Goal: Information Seeking & Learning: Learn about a topic

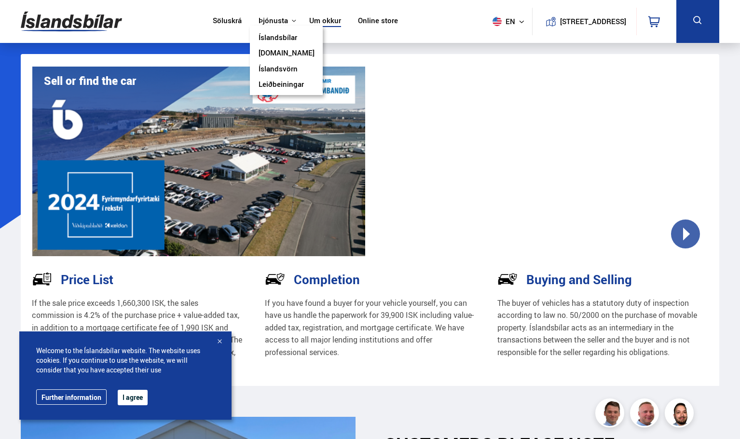
click at [284, 34] on link "Íslandsbílar" at bounding box center [277, 38] width 39 height 10
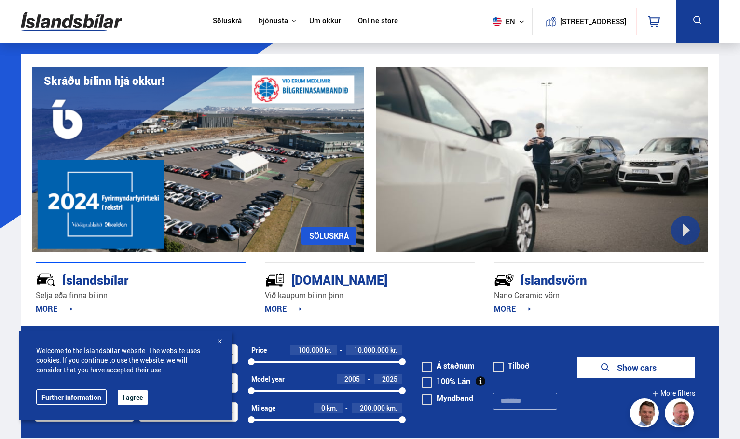
click at [312, 19] on link "Um okkur" at bounding box center [325, 21] width 32 height 10
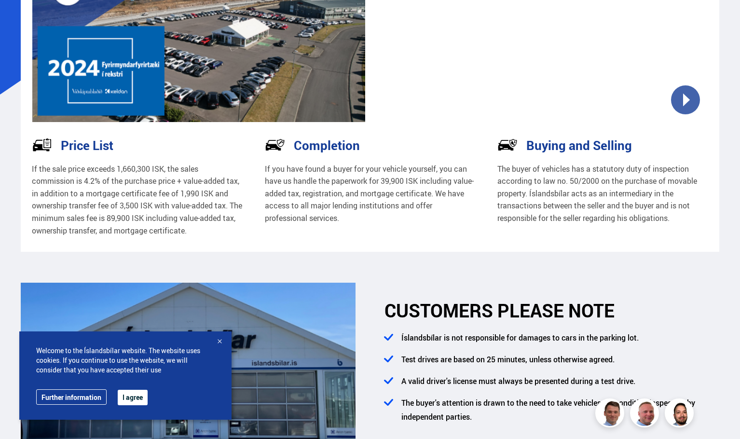
scroll to position [145, 0]
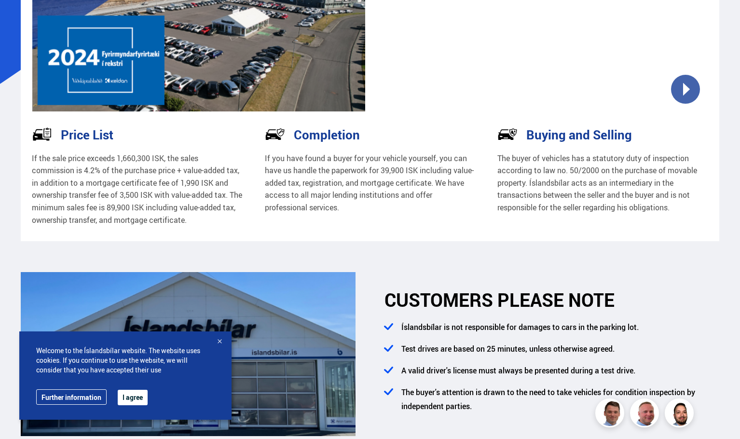
click at [221, 335] on div "Welcome to the Íslandsbílar website. The website uses cookies. If you continue …" at bounding box center [125, 375] width 212 height 88
click at [221, 340] on div at bounding box center [220, 342] width 10 height 10
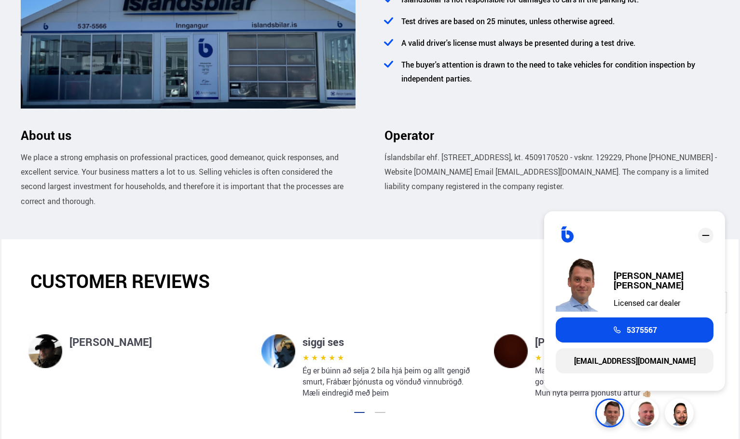
scroll to position [579, 0]
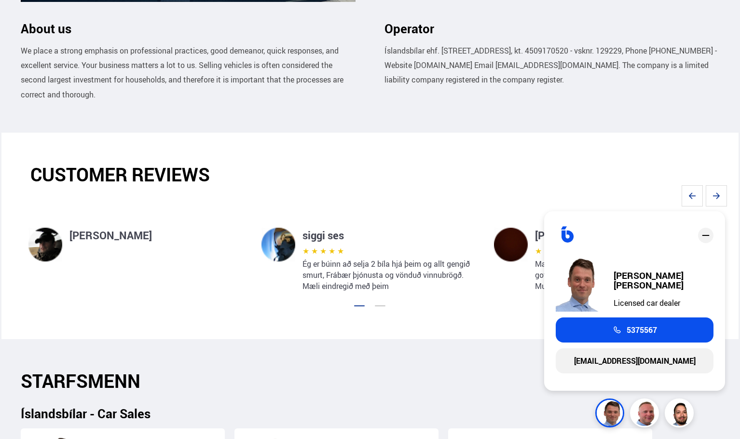
click at [404, 384] on h2 "STARFSMENN" at bounding box center [370, 381] width 698 height 22
